Goal: Find specific page/section: Find specific page/section

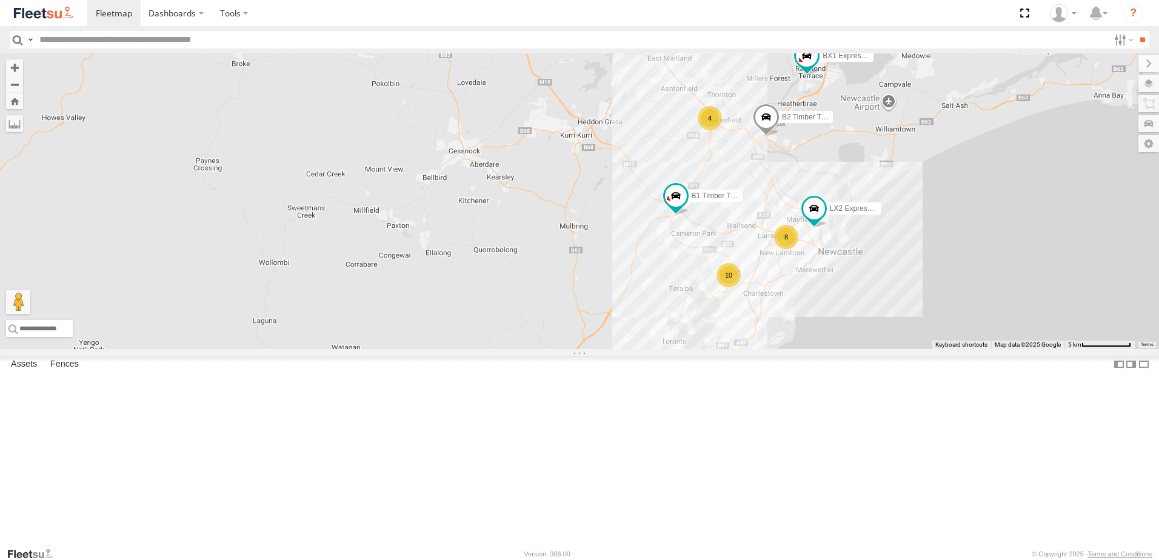
drag, startPoint x: 788, startPoint y: 331, endPoint x: 669, endPoint y: 110, distance: 250.6
click at [669, 111] on div "B4 Timber Truck BX1 Express Ute LX2 Express Ute 10 B2 Timber Truck 8 B5 Timber …" at bounding box center [579, 201] width 1159 height 296
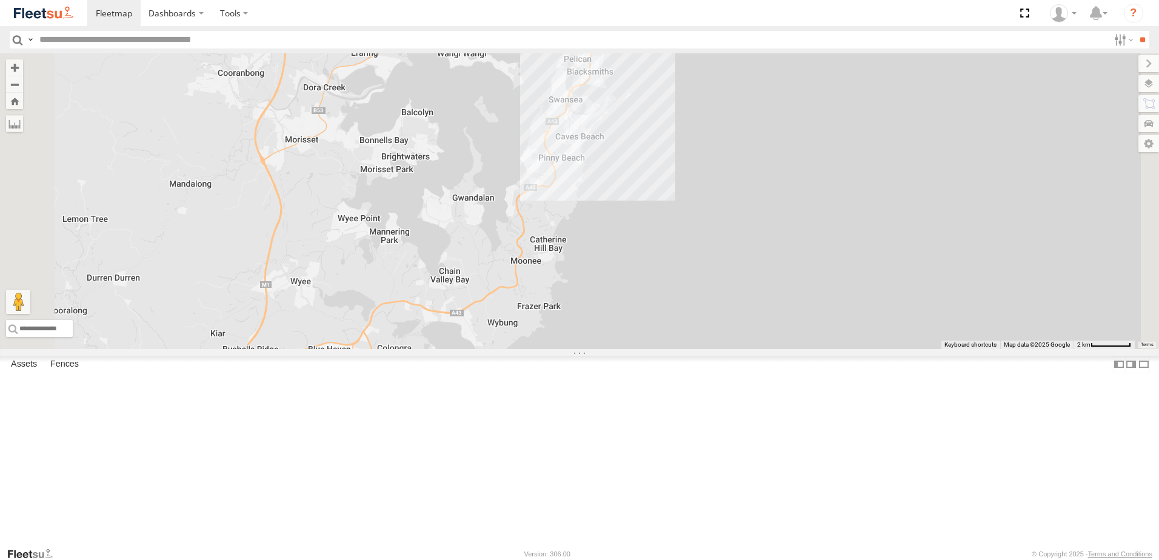
drag, startPoint x: 558, startPoint y: 231, endPoint x: 561, endPoint y: 210, distance: 20.9
click at [561, 211] on div "B4 Timber Truck BX1 Express Ute LX2 Express Ute B2 Timber Truck B5 Timber Truck…" at bounding box center [579, 201] width 1159 height 296
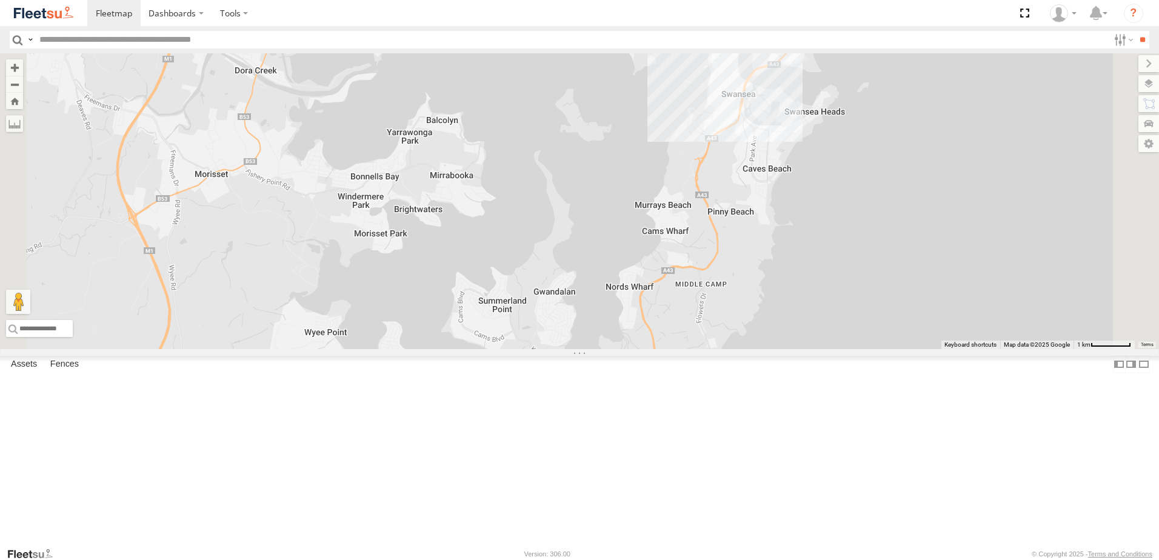
drag, startPoint x: 585, startPoint y: 229, endPoint x: 601, endPoint y: 259, distance: 34.7
click at [601, 259] on div "B4 Timber Truck BX1 Express Ute LX2 Express Ute B2 Timber Truck B5 Timber Truck…" at bounding box center [579, 201] width 1159 height 296
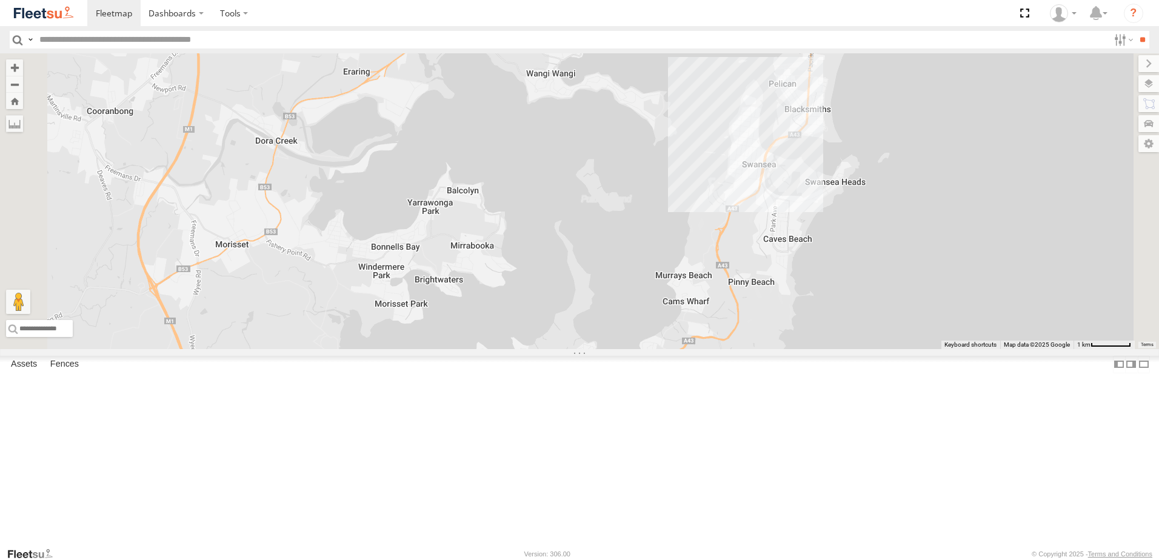
drag, startPoint x: 510, startPoint y: 299, endPoint x: 520, endPoint y: 357, distance: 58.5
click at [520, 349] on div "B4 Timber Truck BX1 Express Ute LX2 Express Ute B2 Timber Truck B5 Timber Truck…" at bounding box center [579, 201] width 1159 height 296
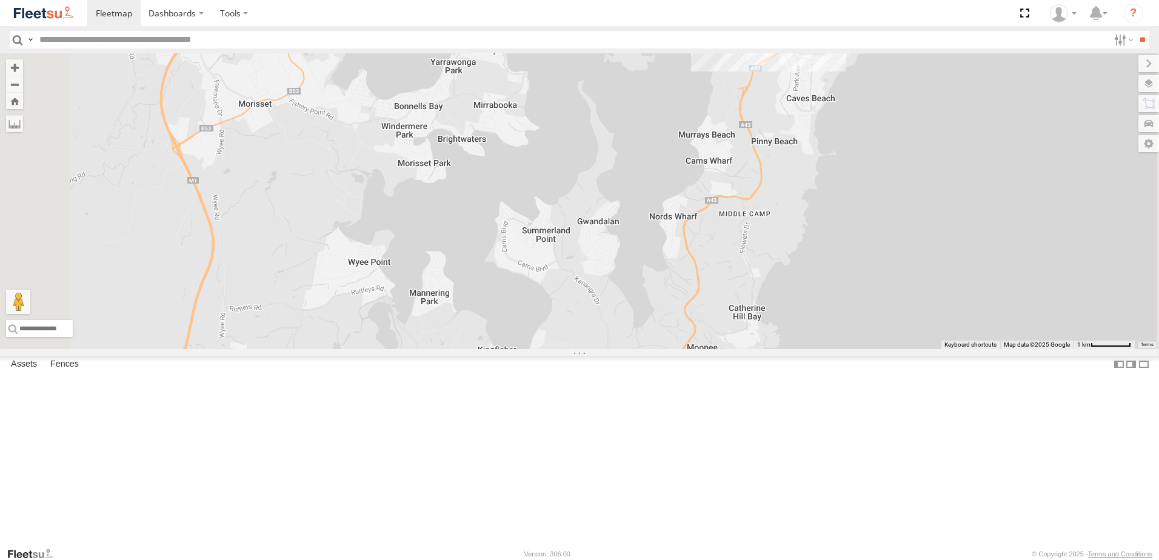
drag, startPoint x: 634, startPoint y: 296, endPoint x: 658, endPoint y: 189, distance: 109.4
click at [658, 189] on div "B4 Timber Truck BX1 Express Ute LX2 Express Ute B2 Timber Truck B5 Timber Truck…" at bounding box center [579, 201] width 1159 height 296
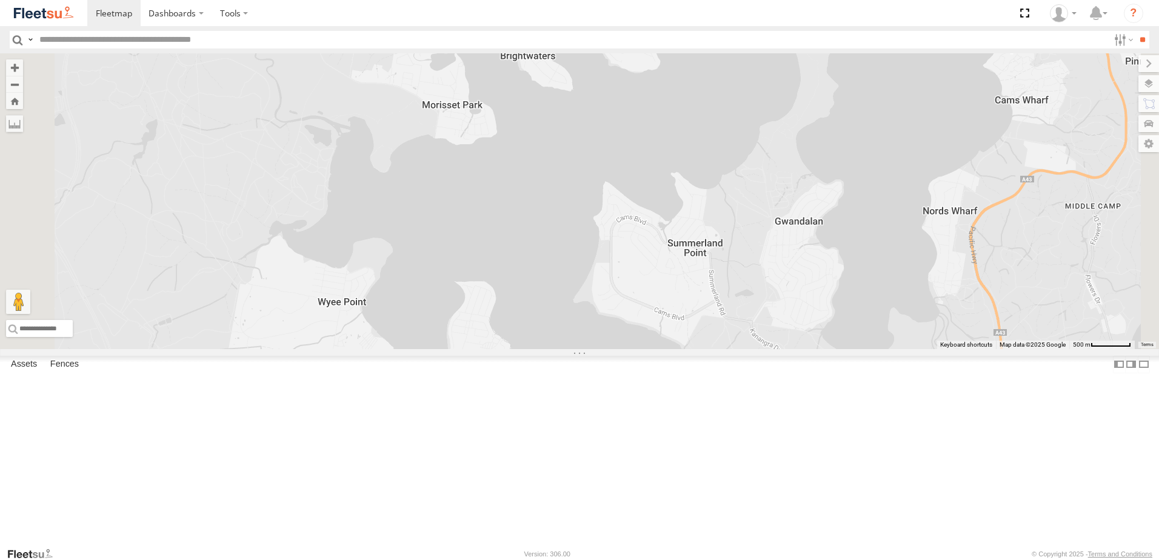
drag, startPoint x: 550, startPoint y: 287, endPoint x: 622, endPoint y: 319, distance: 79.2
click at [622, 319] on div "B4 Timber Truck BX1 Express Ute LX2 Express Ute B2 Timber Truck B5 Timber Truck…" at bounding box center [579, 201] width 1159 height 296
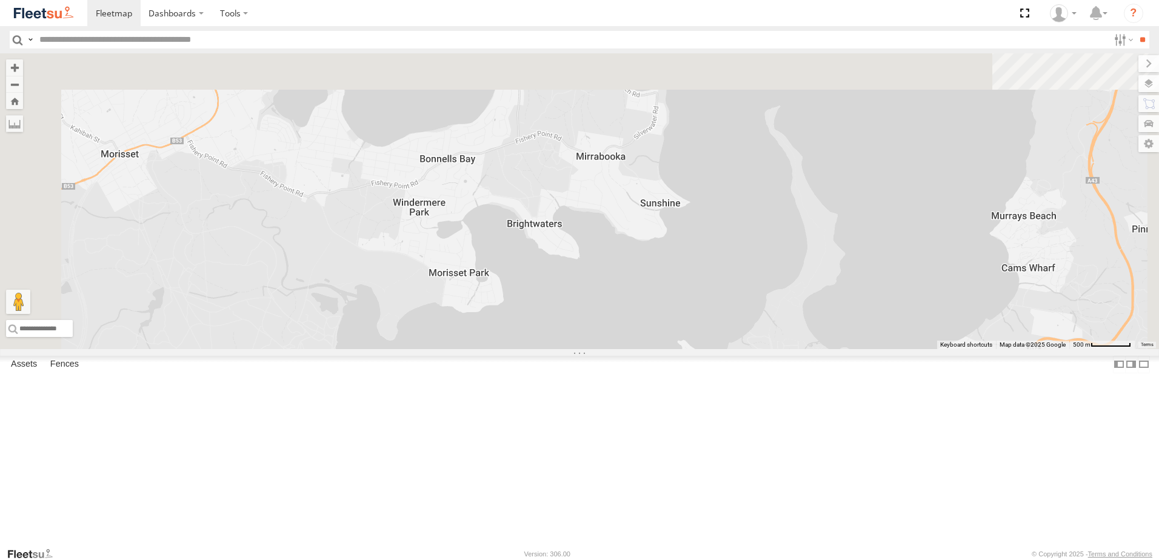
drag, startPoint x: 598, startPoint y: 308, endPoint x: 604, endPoint y: 478, distance: 169.8
click at [604, 349] on div "B4 Timber Truck BX1 Express Ute LX2 Express Ute B2 Timber Truck B5 Timber Truck…" at bounding box center [579, 201] width 1159 height 296
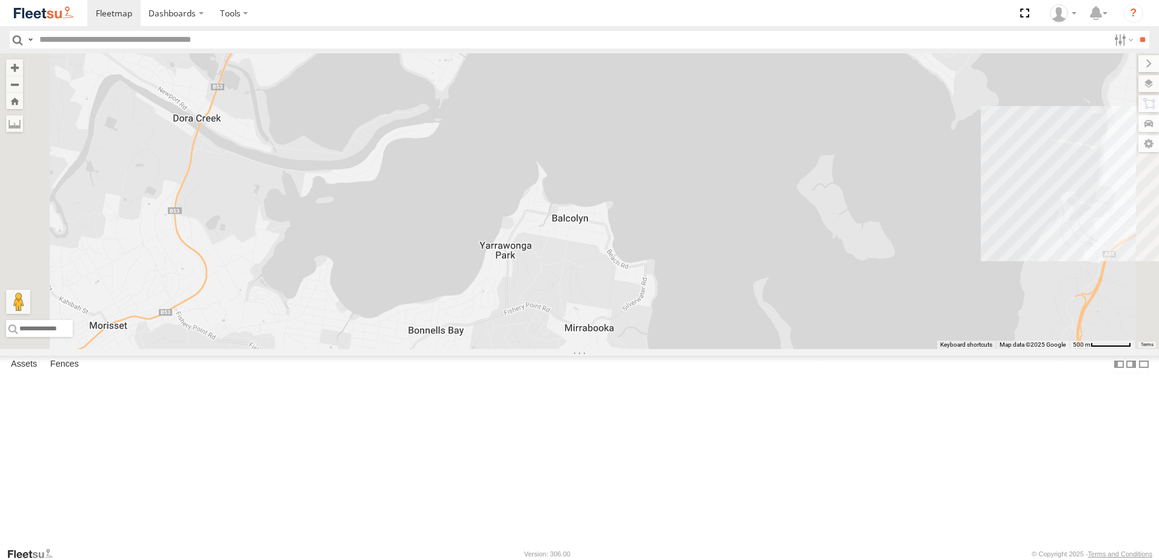
drag, startPoint x: 653, startPoint y: 366, endPoint x: 643, endPoint y: 344, distance: 24.1
click at [643, 344] on div "B4 Timber Truck BX1 Express Ute LX2 Express Ute B2 Timber Truck B5 Timber Truck…" at bounding box center [579, 201] width 1159 height 296
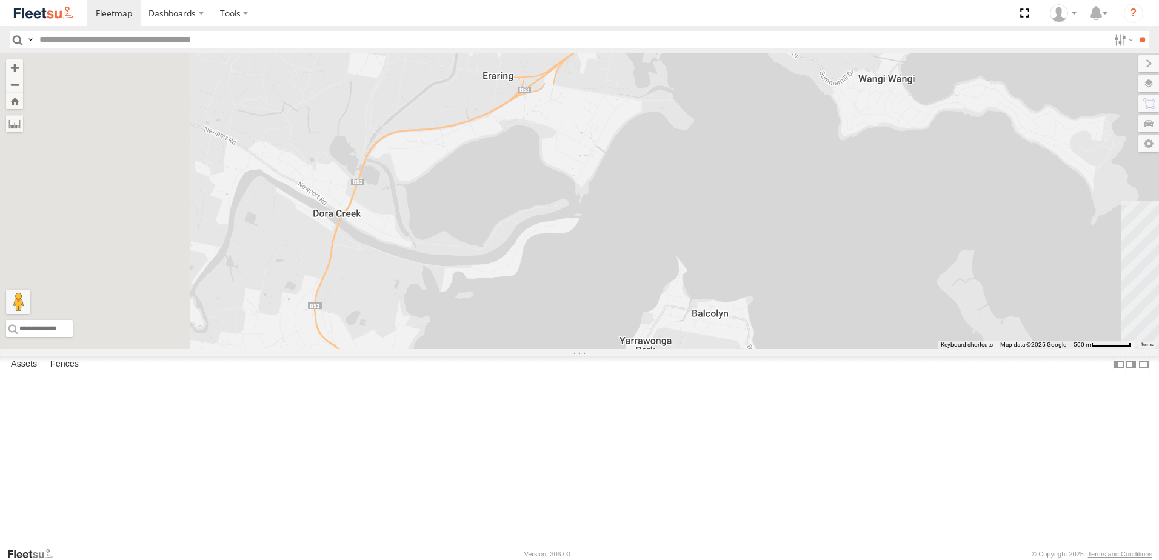
drag, startPoint x: 651, startPoint y: 348, endPoint x: 755, endPoint y: 419, distance: 126.4
click at [755, 349] on div "B4 Timber Truck BX1 Express Ute LX2 Express Ute B2 Timber Truck B5 Timber Truck…" at bounding box center [579, 201] width 1159 height 296
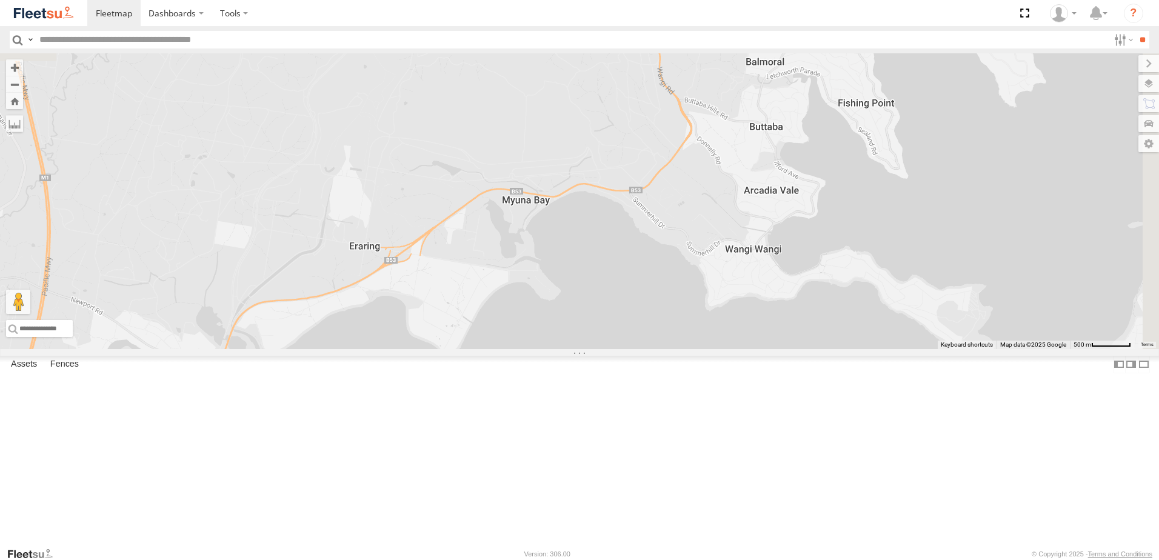
drag, startPoint x: 776, startPoint y: 321, endPoint x: 640, endPoint y: 492, distance: 218.8
click at [640, 349] on div "B4 Timber Truck BX1 Express Ute LX2 Express Ute B2 Timber Truck B5 Timber Truck…" at bounding box center [579, 201] width 1159 height 296
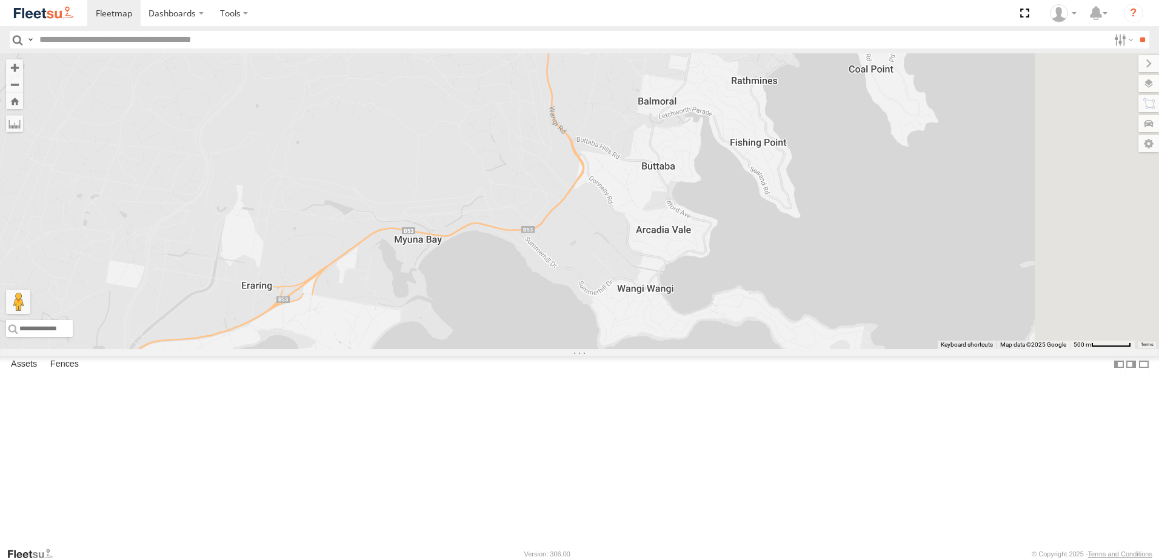
drag, startPoint x: 828, startPoint y: 416, endPoint x: 720, endPoint y: 455, distance: 114.9
click at [720, 349] on div "B4 Timber Truck BX1 Express Ute LX2 Express Ute B2 Timber Truck B5 Timber Truck…" at bounding box center [579, 201] width 1159 height 296
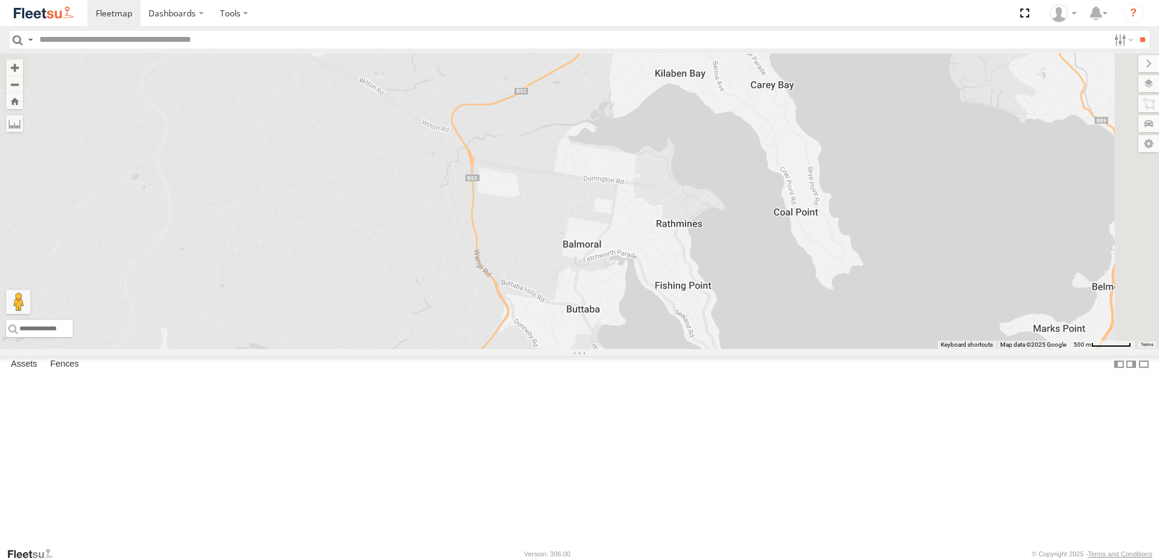
drag, startPoint x: 780, startPoint y: 299, endPoint x: 716, endPoint y: 425, distance: 141.2
click at [716, 349] on div "B4 Timber Truck BX1 Express Ute LX2 Express Ute B2 Timber Truck B5 Timber Truck…" at bounding box center [579, 201] width 1159 height 296
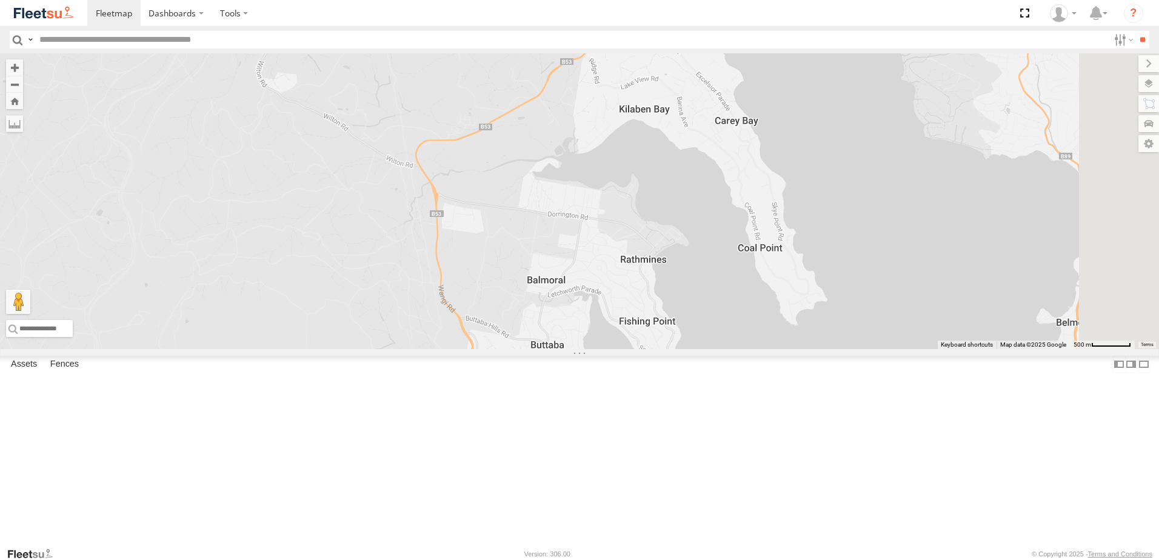
drag, startPoint x: 801, startPoint y: 324, endPoint x: 763, endPoint y: 347, distance: 44.9
click at [763, 347] on div "B4 Timber Truck BX1 Express Ute LX2 Express Ute B2 Timber Truck B5 Timber Truck…" at bounding box center [579, 201] width 1159 height 296
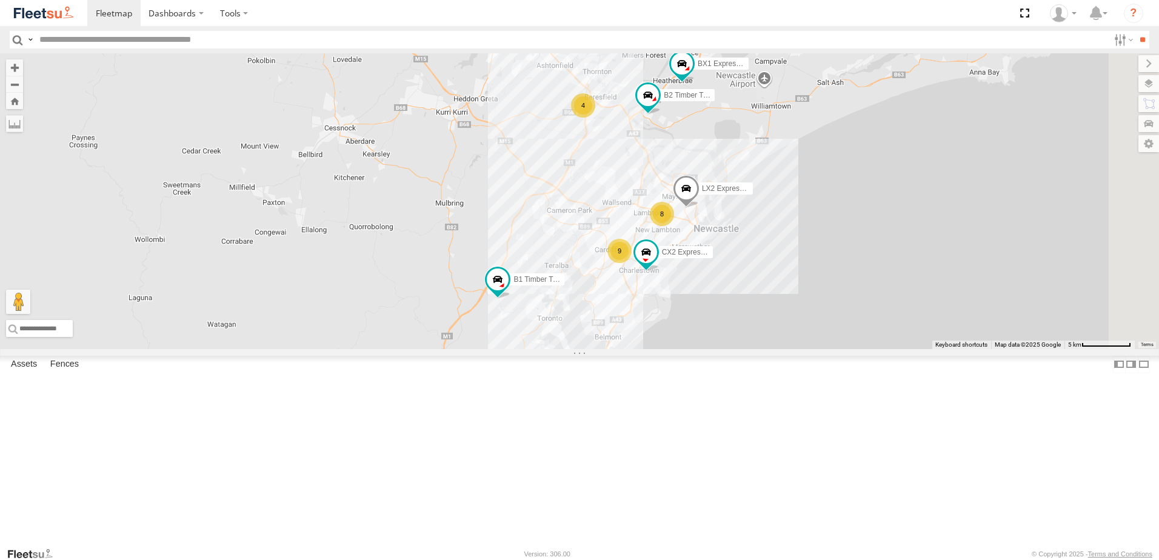
drag, startPoint x: 818, startPoint y: 421, endPoint x: 669, endPoint y: 372, distance: 157.0
click at [669, 349] on div "B4 Timber Truck BX1 Express Ute LX2 Express Ute B2 Timber Truck B5 Timber Truck…" at bounding box center [579, 201] width 1159 height 296
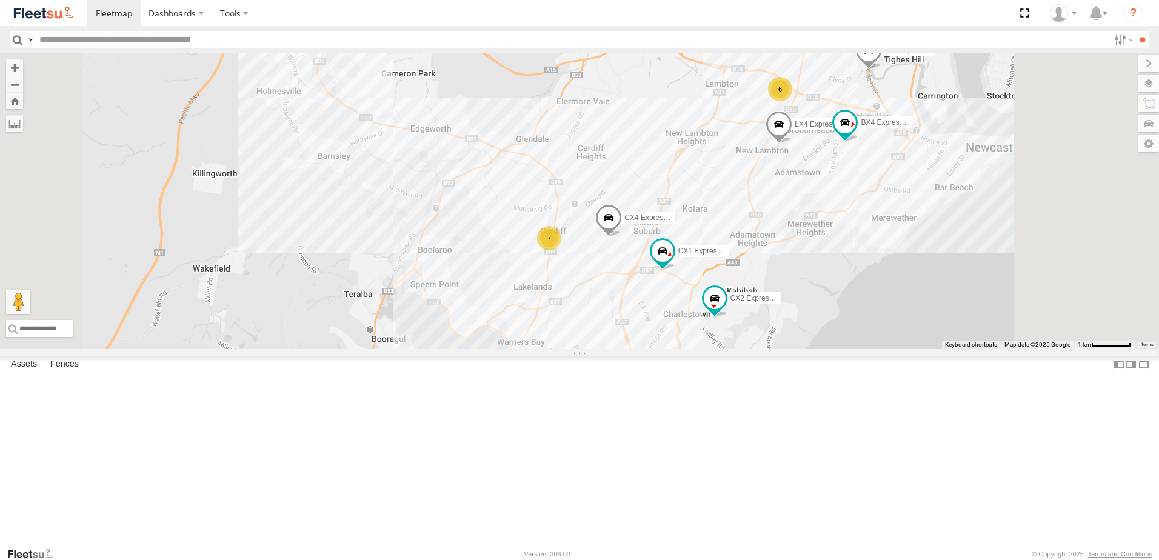
drag, startPoint x: 721, startPoint y: 379, endPoint x: 682, endPoint y: 379, distance: 38.8
click at [682, 349] on div "B4 Timber Truck BX1 Express Ute LX2 Express Ute B2 Timber Truck B5 Timber Truck…" at bounding box center [579, 201] width 1159 height 296
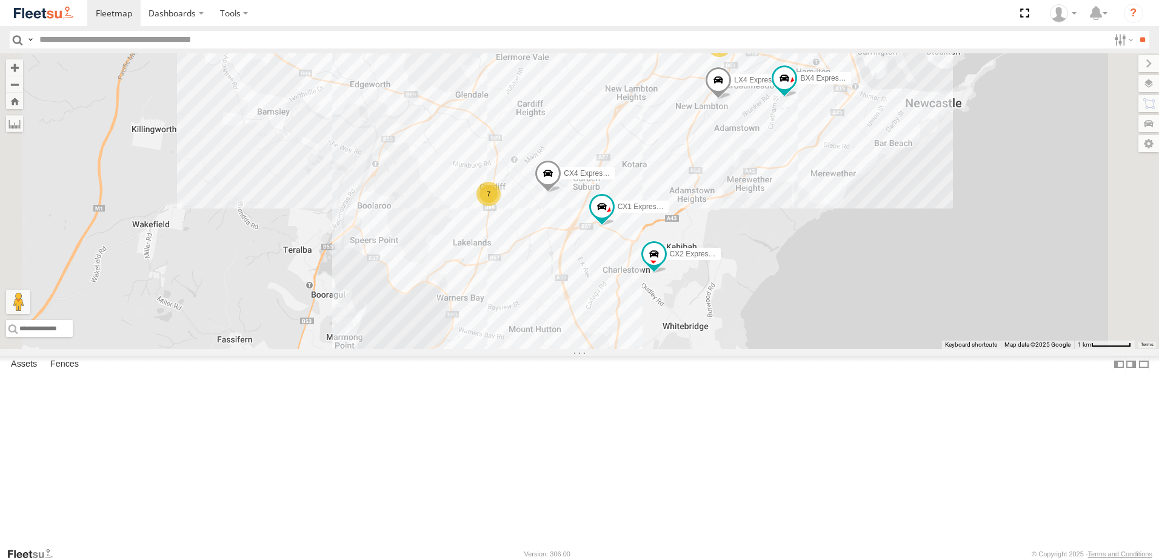
drag, startPoint x: 749, startPoint y: 412, endPoint x: 686, endPoint y: 366, distance: 78.6
click at [686, 349] on div "B4 Timber Truck BX1 Express Ute LX2 Express Ute B2 Timber Truck B5 Timber Truck…" at bounding box center [579, 201] width 1159 height 296
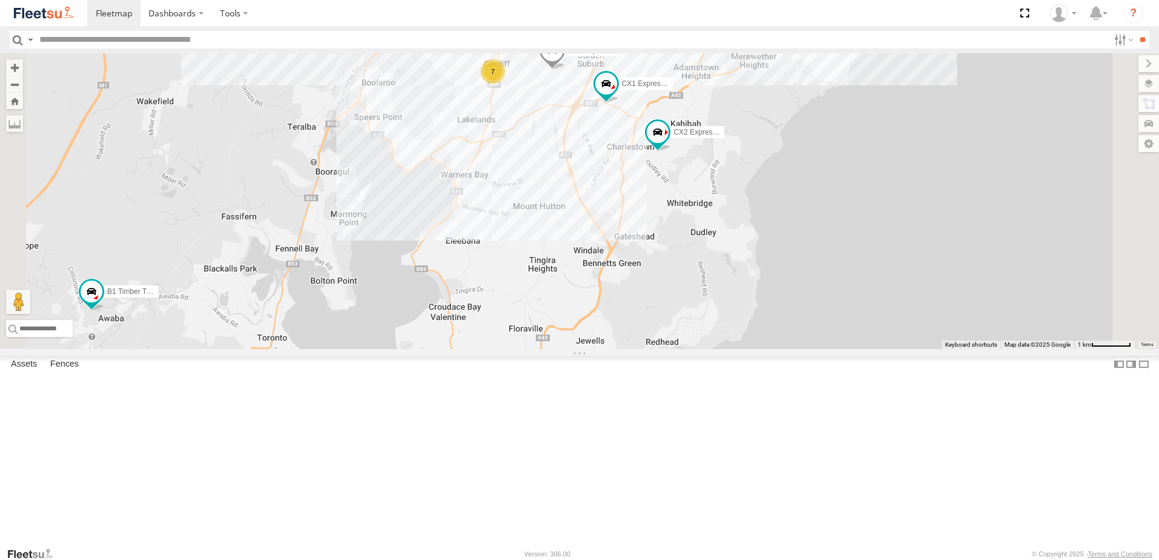
drag, startPoint x: 779, startPoint y: 406, endPoint x: 782, endPoint y: 257, distance: 148.5
click at [782, 258] on div "B4 Timber Truck BX1 Express Ute LX2 Express Ute B2 Timber Truck B5 Timber Truck…" at bounding box center [579, 201] width 1159 height 296
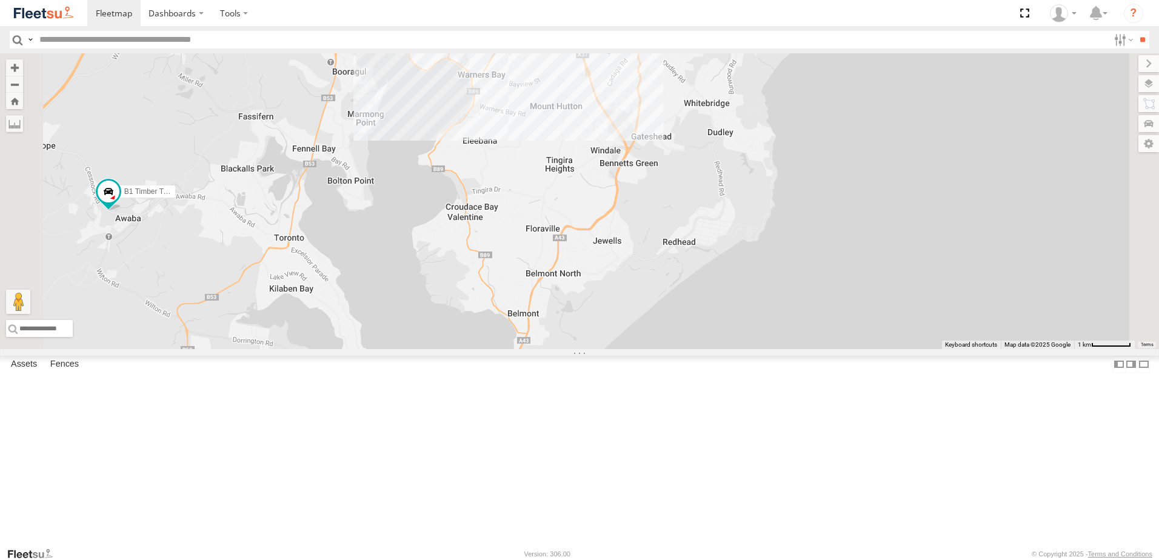
drag, startPoint x: 804, startPoint y: 442, endPoint x: 822, endPoint y: 379, distance: 65.4
click at [822, 349] on div "B4 Timber Truck BX1 Express Ute LX2 Express Ute B2 Timber Truck B5 Timber Truck…" at bounding box center [579, 201] width 1159 height 296
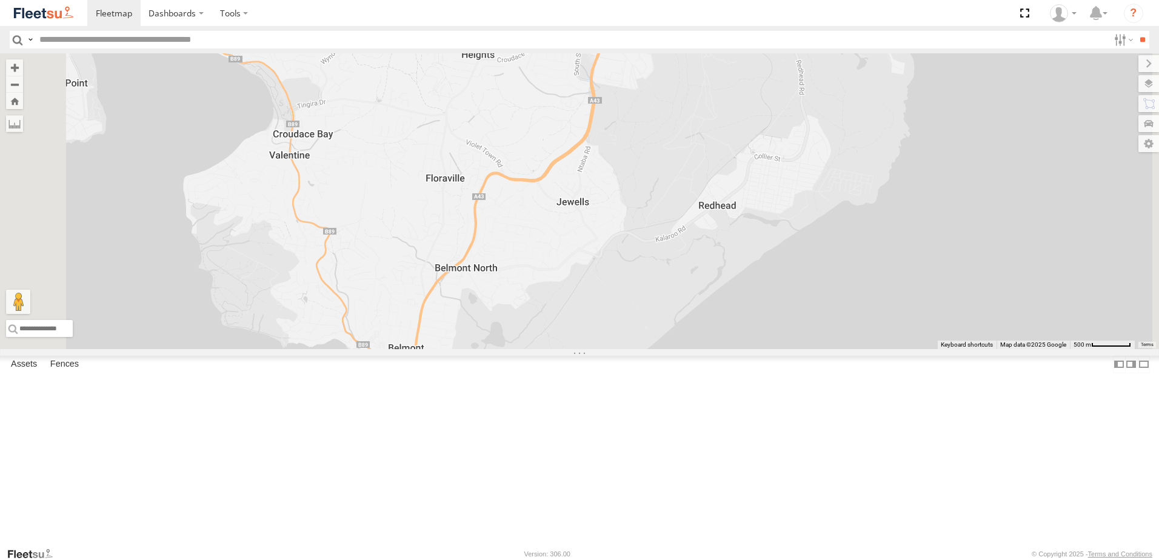
drag, startPoint x: 787, startPoint y: 372, endPoint x: 793, endPoint y: 366, distance: 8.6
click at [793, 349] on div "B4 Timber Truck BX1 Express Ute LX2 Express Ute B2 Timber Truck B5 Timber Truck…" at bounding box center [579, 201] width 1159 height 296
click at [768, 340] on div "B4 Timber Truck BX1 Express Ute LX2 Express Ute B2 Timber Truck B5 Timber Truck…" at bounding box center [579, 201] width 1159 height 296
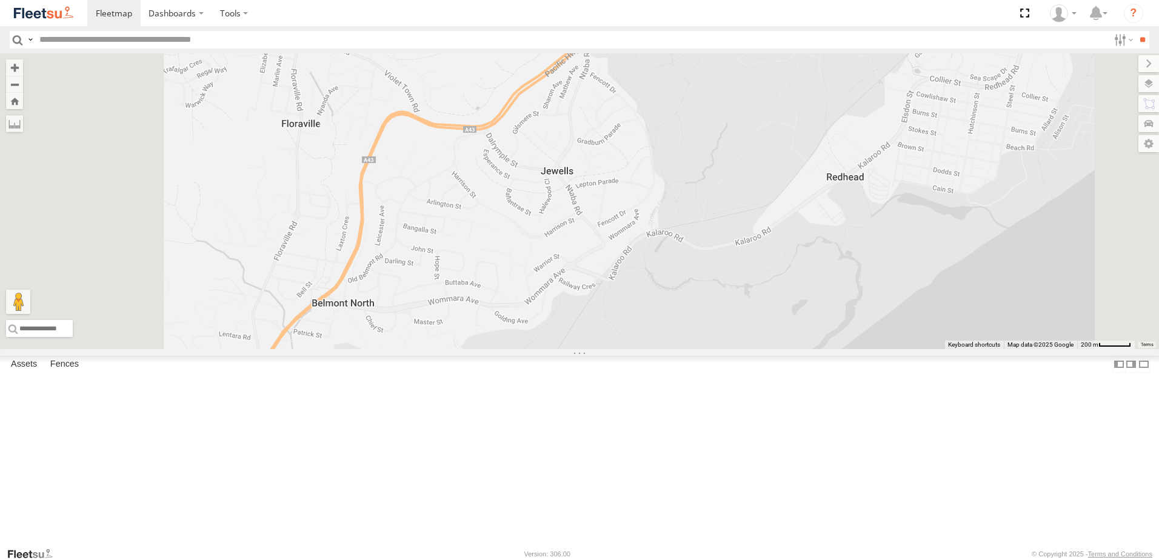
drag, startPoint x: 768, startPoint y: 339, endPoint x: 801, endPoint y: 355, distance: 36.6
click at [801, 349] on div "B4 Timber Truck BX1 Express Ute LX2 Express Ute B2 Timber Truck B5 Timber Truck…" at bounding box center [579, 201] width 1159 height 296
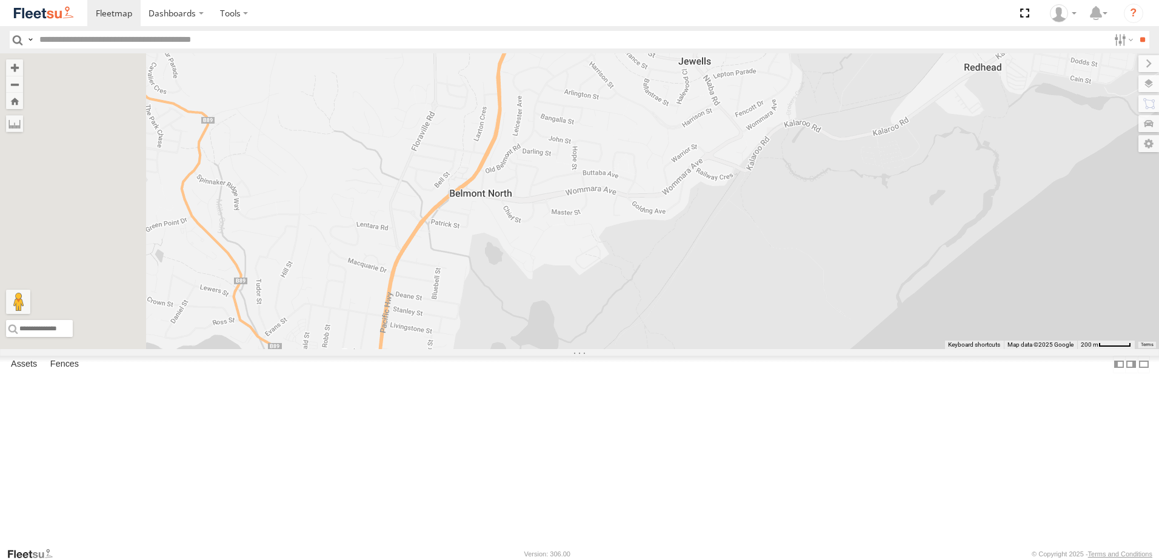
drag, startPoint x: 564, startPoint y: 449, endPoint x: 632, endPoint y: 350, distance: 120.2
click at [642, 349] on div "B4 Timber Truck BX1 Express Ute LX2 Express Ute B2 Timber Truck B5 Timber Truck…" at bounding box center [579, 201] width 1159 height 296
